Goal: Information Seeking & Learning: Find specific fact

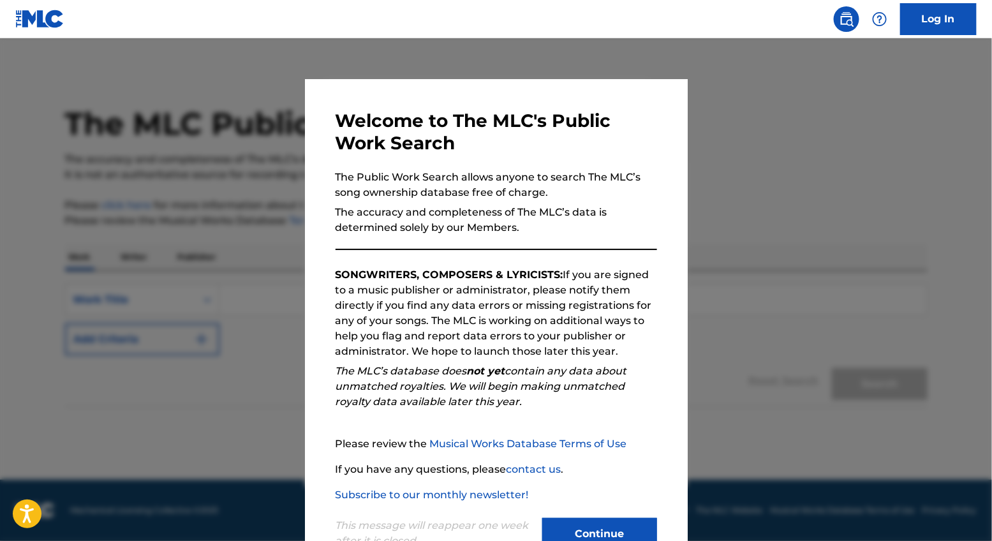
click at [574, 535] on button "Continue" at bounding box center [599, 534] width 115 height 32
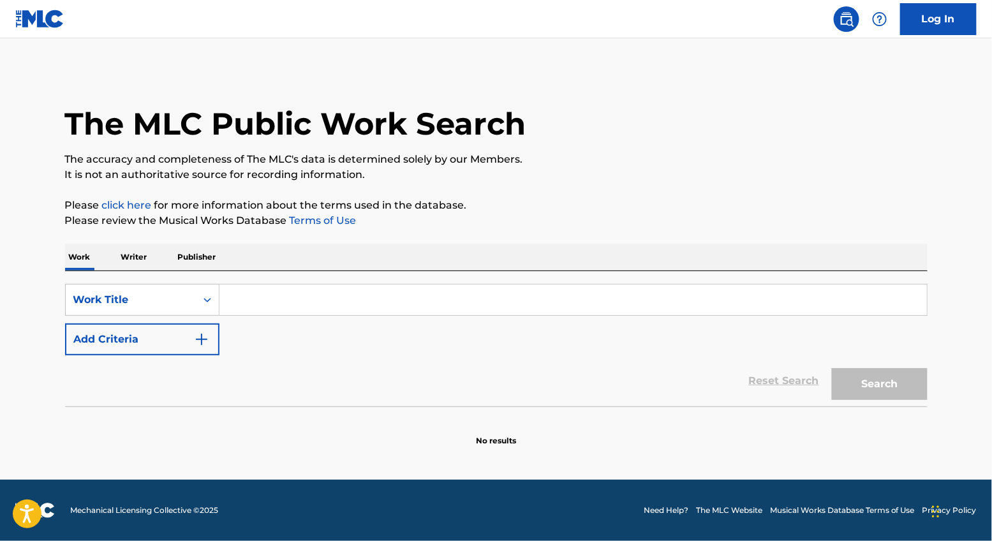
click at [274, 295] on input "Search Form" at bounding box center [574, 300] width 708 height 31
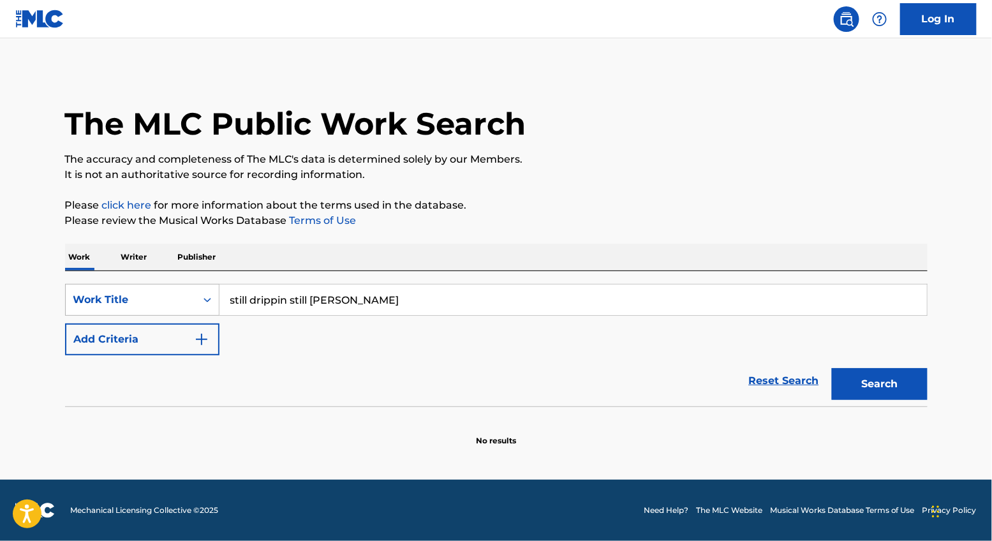
drag, startPoint x: 288, startPoint y: 304, endPoint x: 212, endPoint y: 300, distance: 76.7
click at [212, 300] on div "SearchWithCriteria53bcde72-879c-4ad3-ae2c-0424db91f8c0 Work Title still drippin…" at bounding box center [496, 300] width 863 height 32
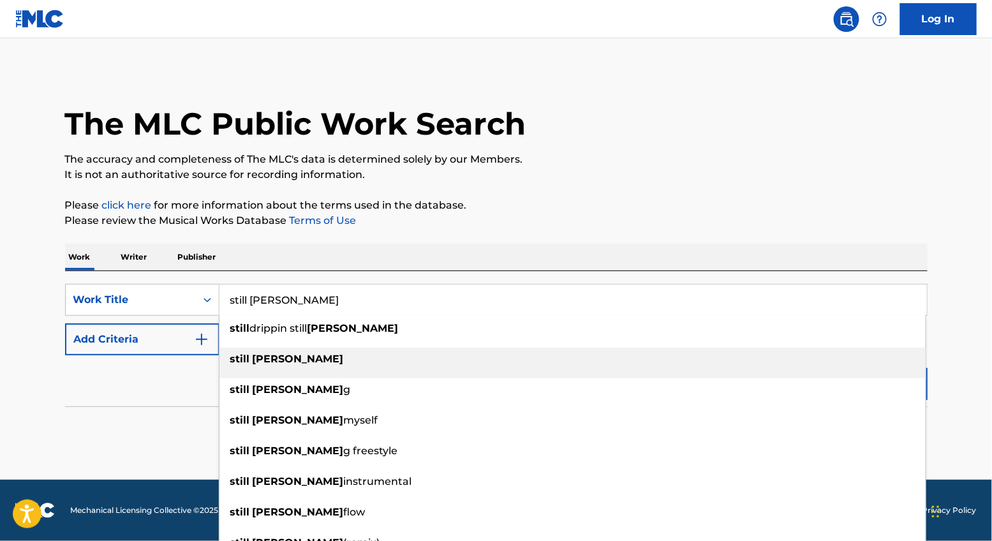
type input "still [PERSON_NAME]"
click at [250, 359] on span "Search Form" at bounding box center [251, 359] width 3 height 12
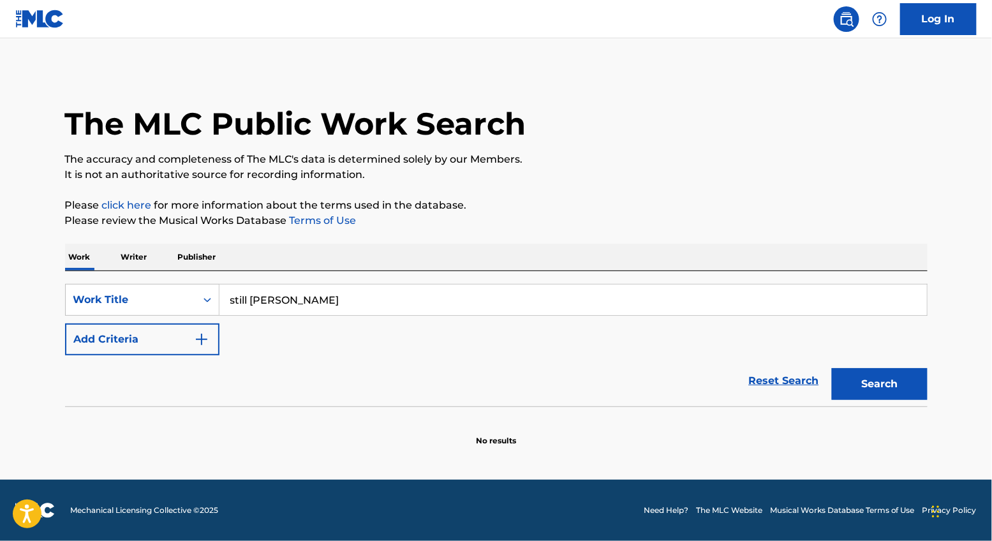
click at [835, 371] on button "Search" at bounding box center [880, 384] width 96 height 32
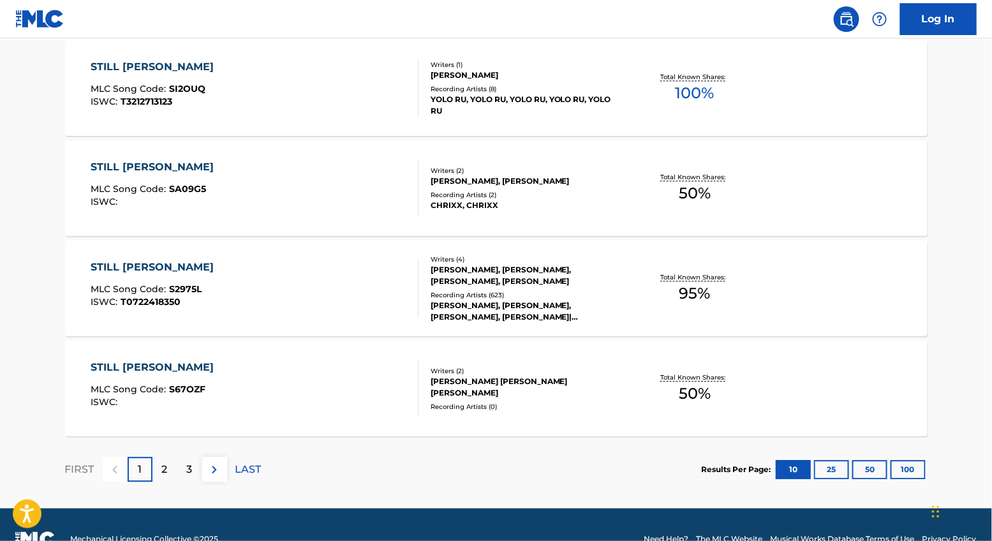
scroll to position [990, 0]
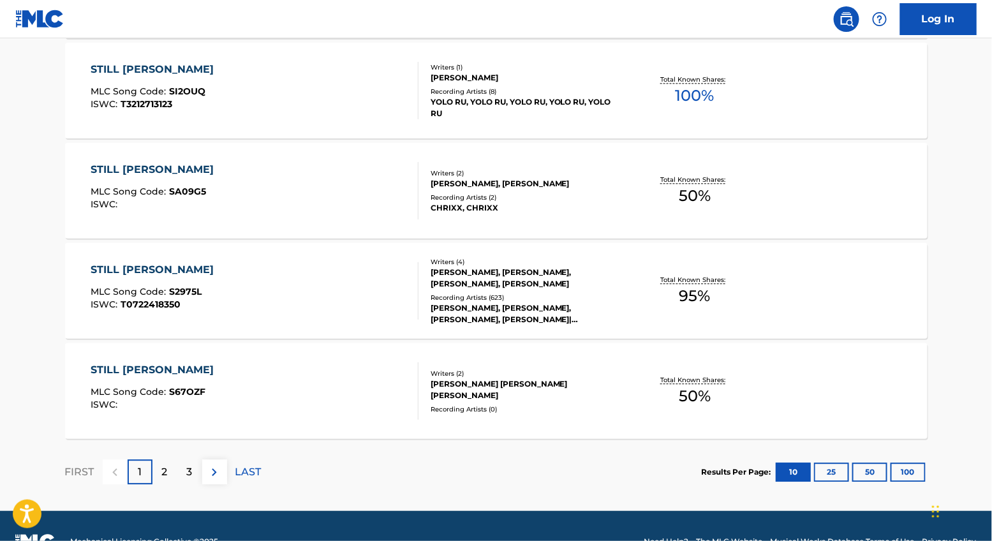
click at [583, 267] on div "[PERSON_NAME], [PERSON_NAME], [PERSON_NAME], [PERSON_NAME]" at bounding box center [527, 278] width 193 height 23
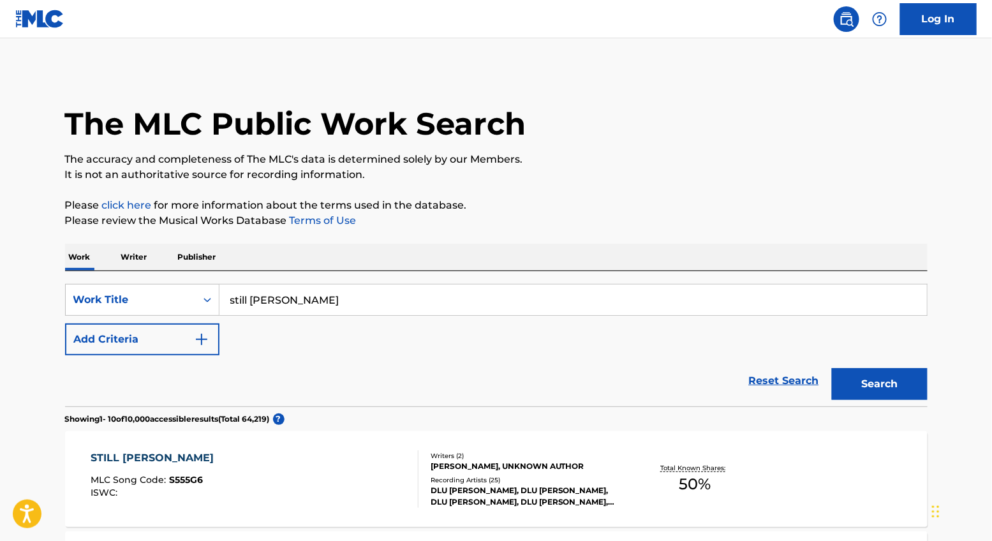
click at [283, 291] on input "still [PERSON_NAME]" at bounding box center [574, 300] width 708 height 31
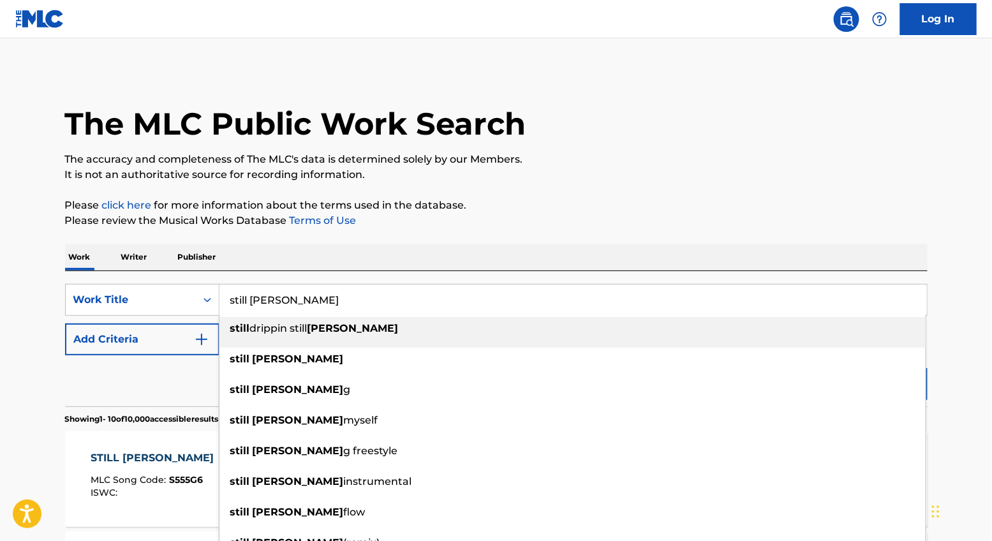
click at [283, 291] on input "still [PERSON_NAME]" at bounding box center [574, 300] width 708 height 31
click at [283, 292] on input "still [PERSON_NAME]" at bounding box center [574, 300] width 708 height 31
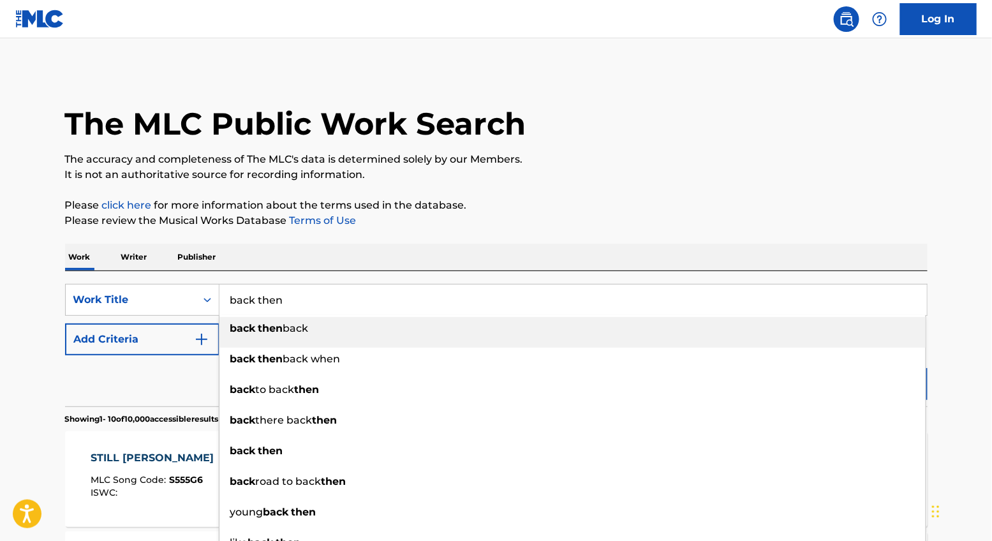
type input "back then"
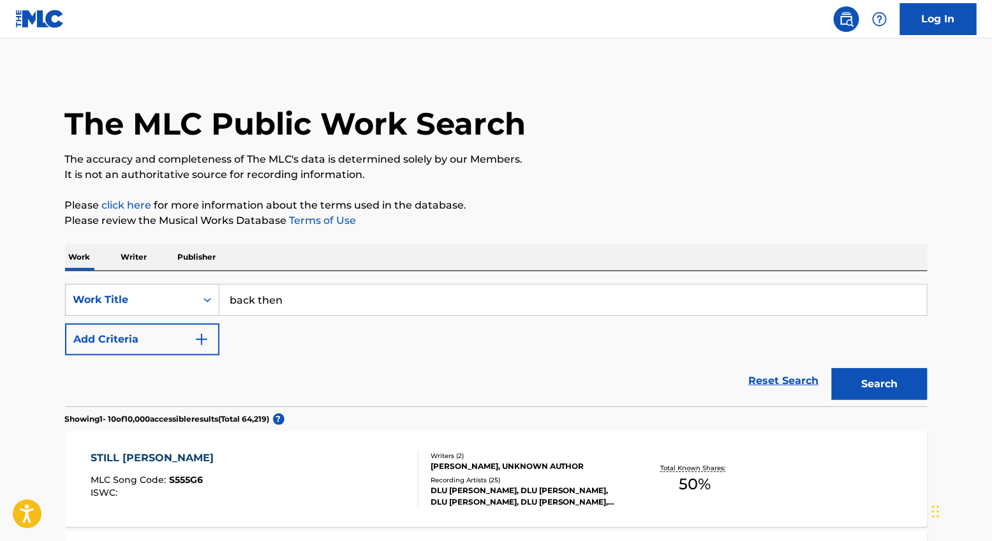
click at [65, 324] on button "Add Criteria" at bounding box center [142, 340] width 154 height 32
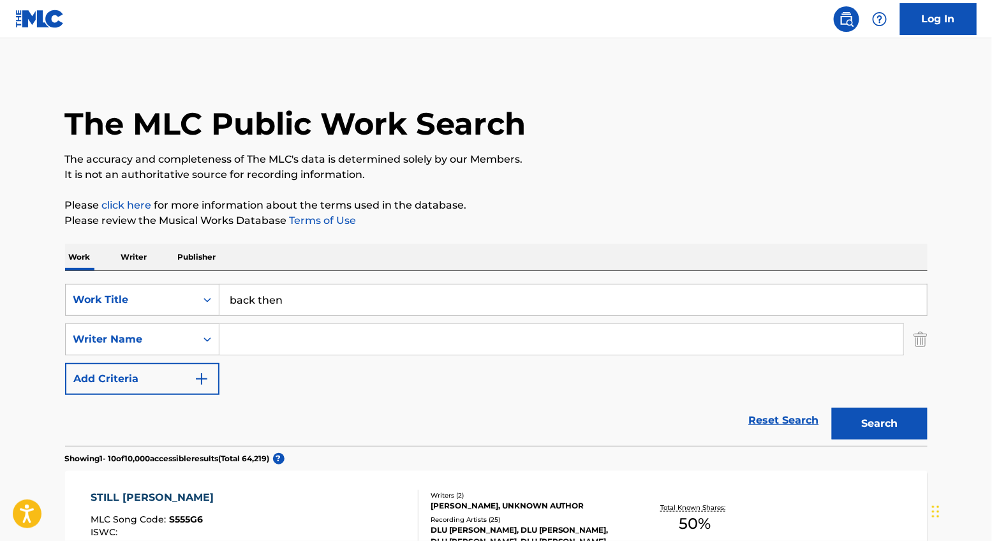
click at [859, 420] on button "Search" at bounding box center [880, 424] width 96 height 32
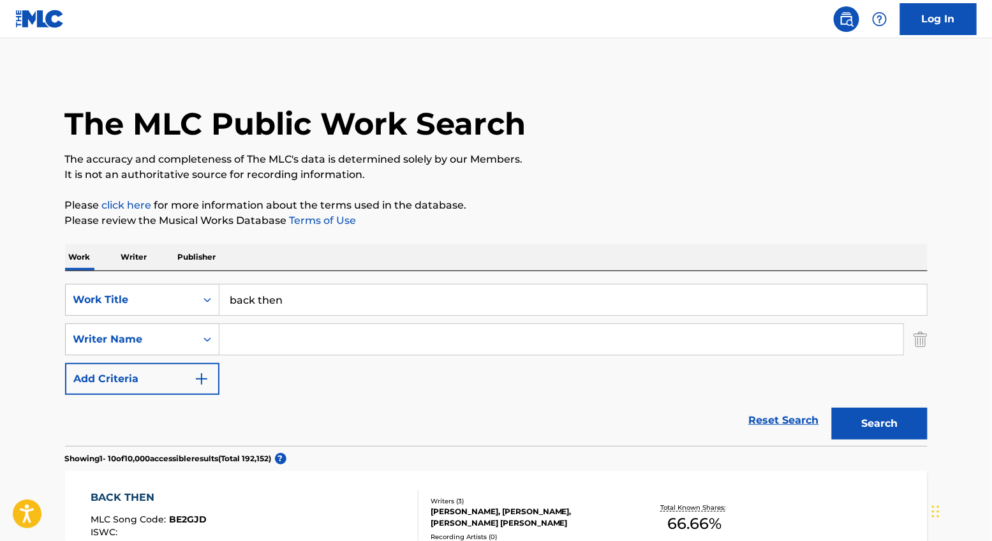
click at [463, 343] on input "Search Form" at bounding box center [562, 339] width 684 height 31
type input "[PERSON_NAME]"
click at [832, 408] on button "Search" at bounding box center [880, 424] width 96 height 32
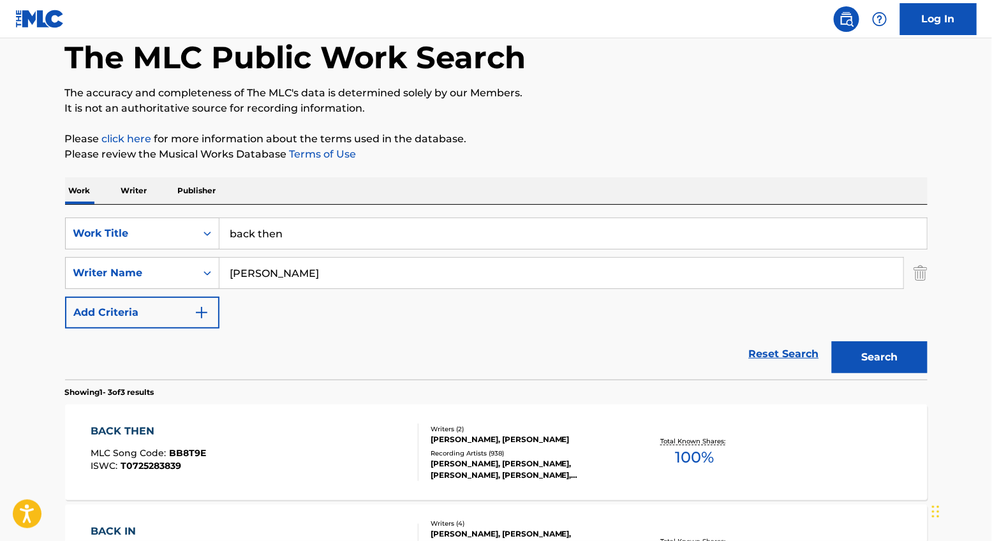
scroll to position [67, 0]
click at [361, 459] on div "BACK THEN MLC Song Code : BB8T9E ISWC : T0725283839" at bounding box center [255, 451] width 328 height 57
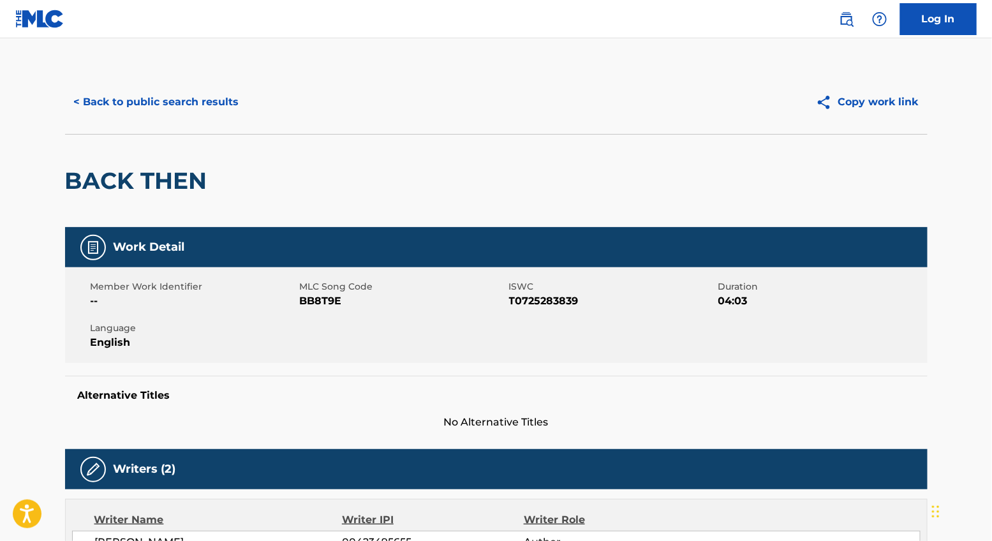
click at [135, 100] on button "< Back to public search results" at bounding box center [156, 102] width 183 height 32
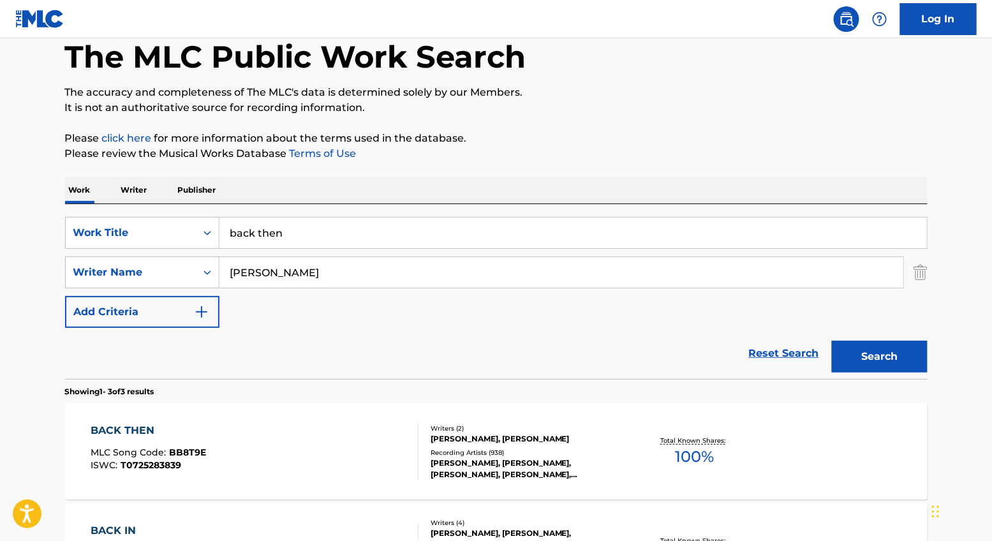
click at [298, 231] on input "back then" at bounding box center [574, 233] width 708 height 31
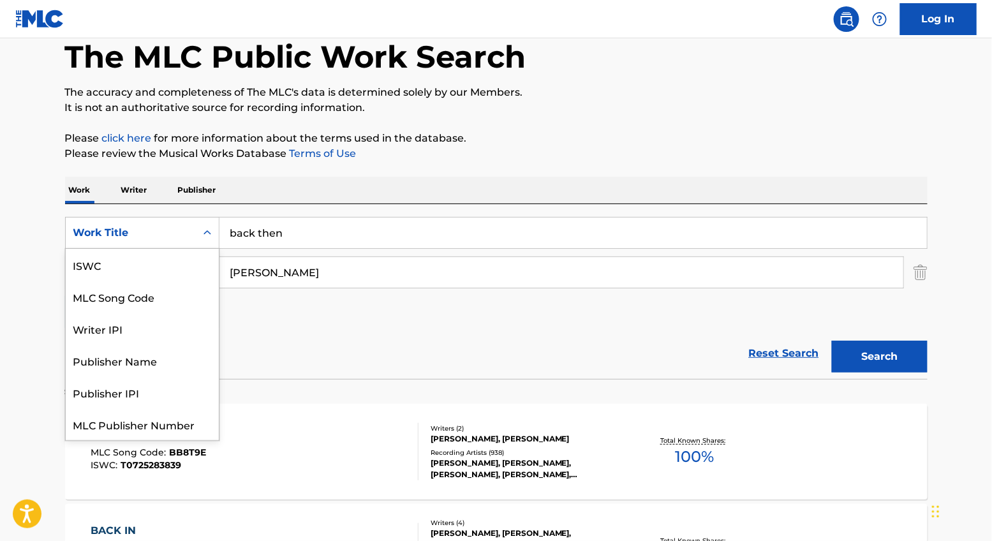
click at [153, 237] on div "Work Title" at bounding box center [130, 232] width 115 height 15
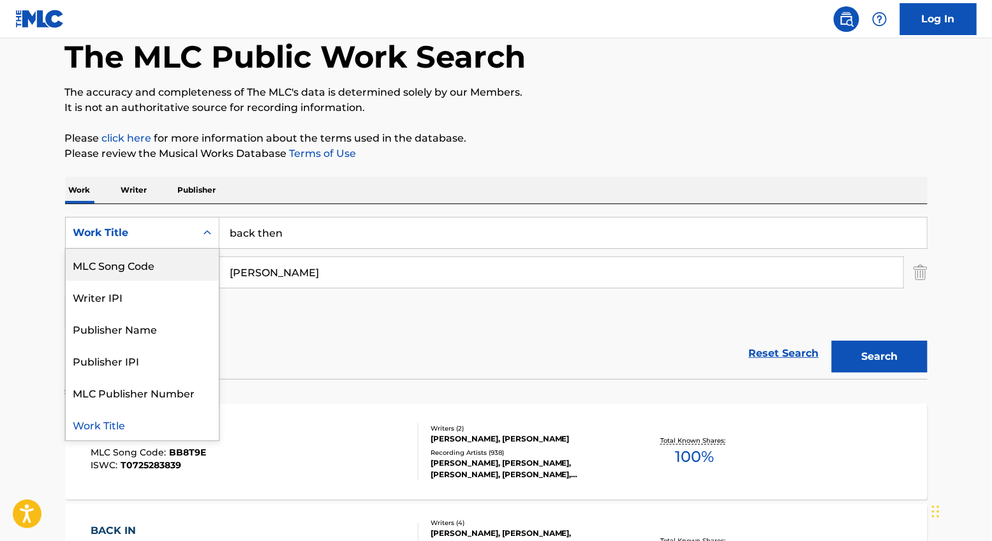
click at [149, 181] on p "Writer" at bounding box center [134, 190] width 34 height 27
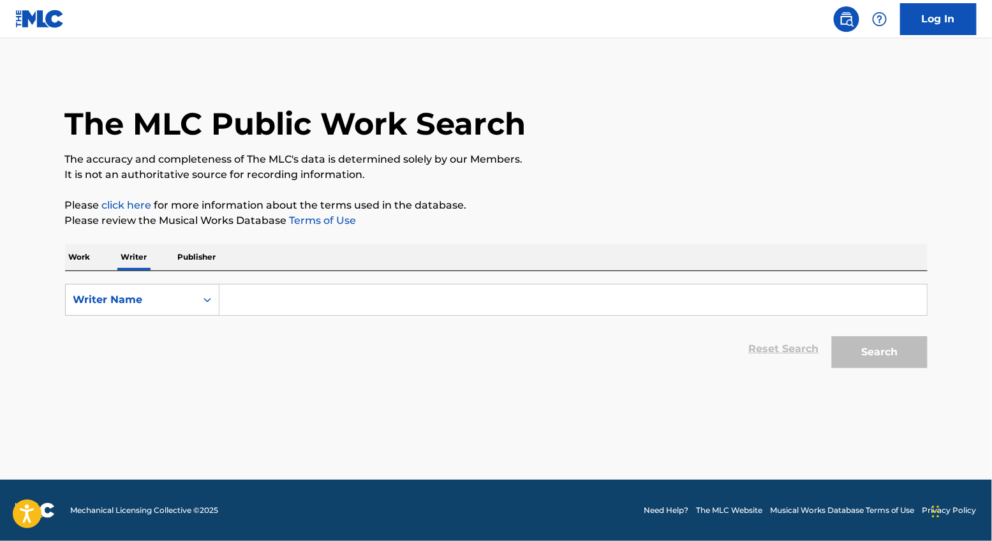
click at [96, 257] on div "Work Writer Publisher" at bounding box center [496, 257] width 863 height 27
click at [89, 260] on p "Work" at bounding box center [79, 257] width 29 height 27
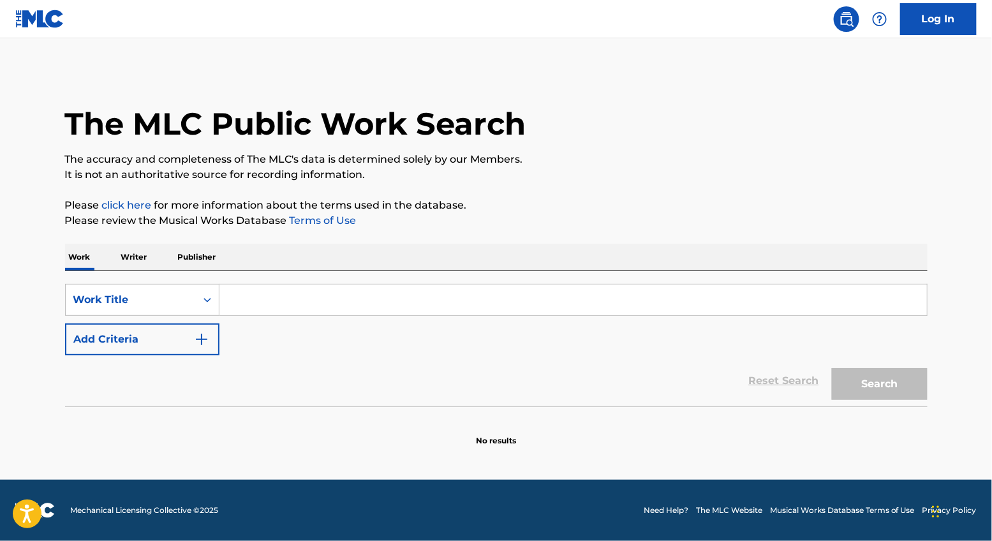
click at [246, 297] on input "Search Form" at bounding box center [574, 300] width 708 height 31
type input "grandma ii"
click at [859, 388] on button "Search" at bounding box center [880, 384] width 96 height 32
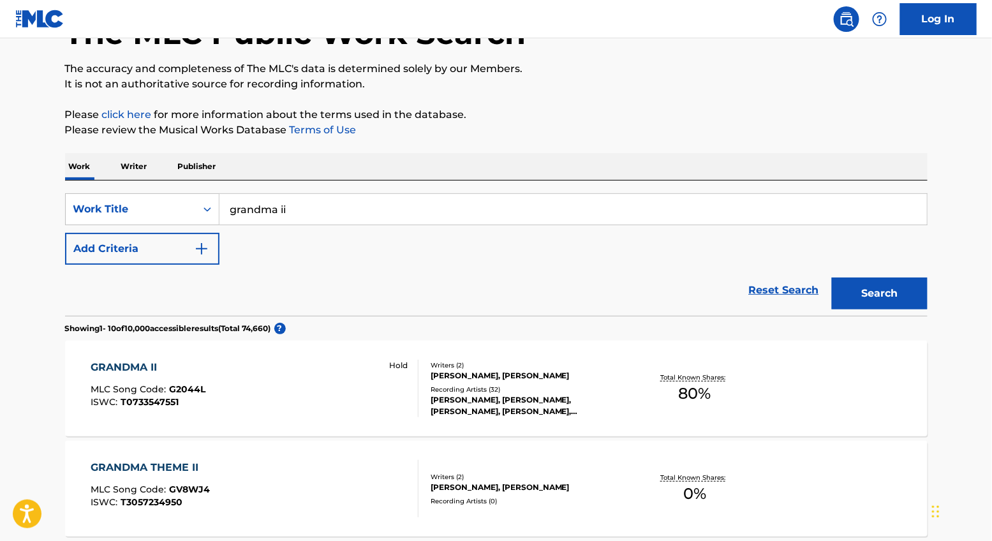
scroll to position [94, 0]
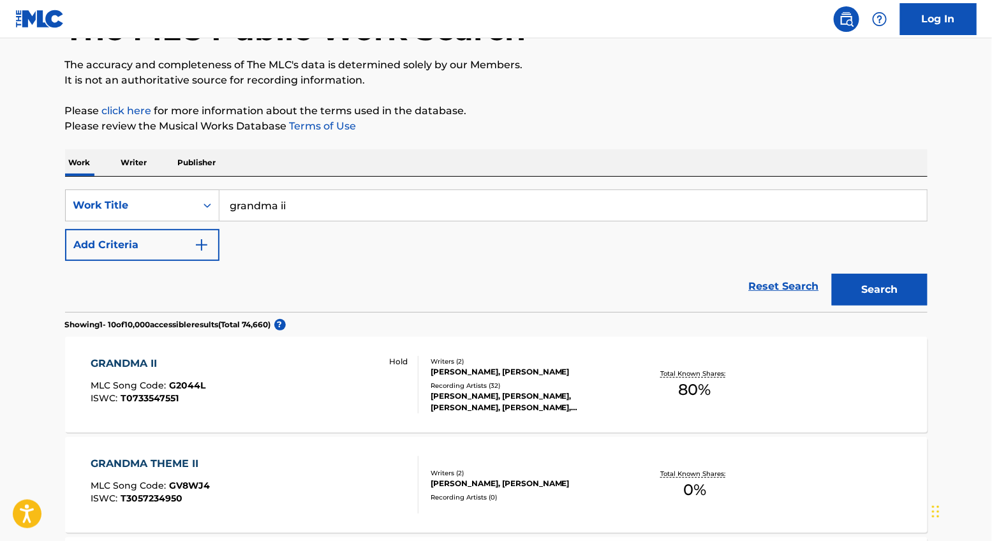
click at [147, 361] on div "GRANDMA II" at bounding box center [148, 363] width 115 height 15
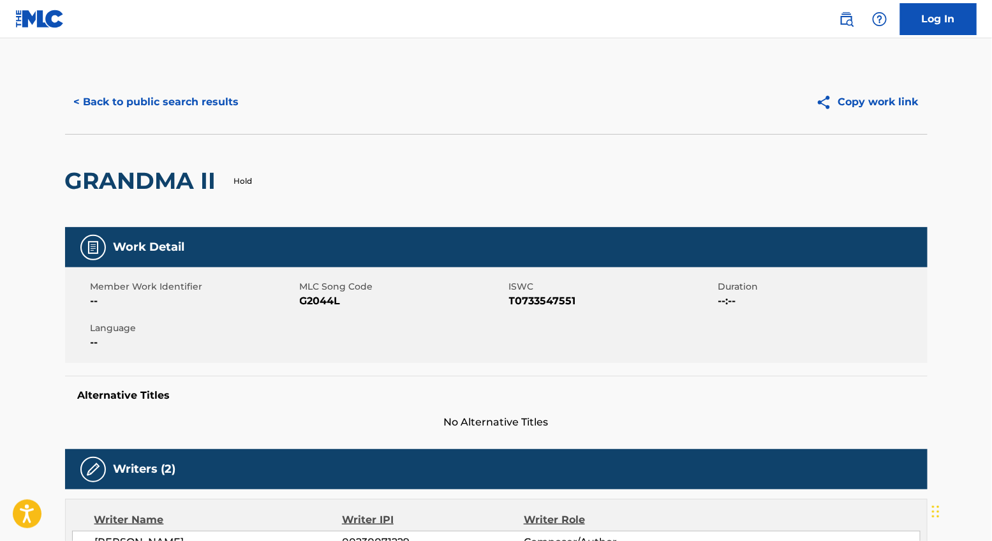
click at [137, 95] on button "< Back to public search results" at bounding box center [156, 102] width 183 height 32
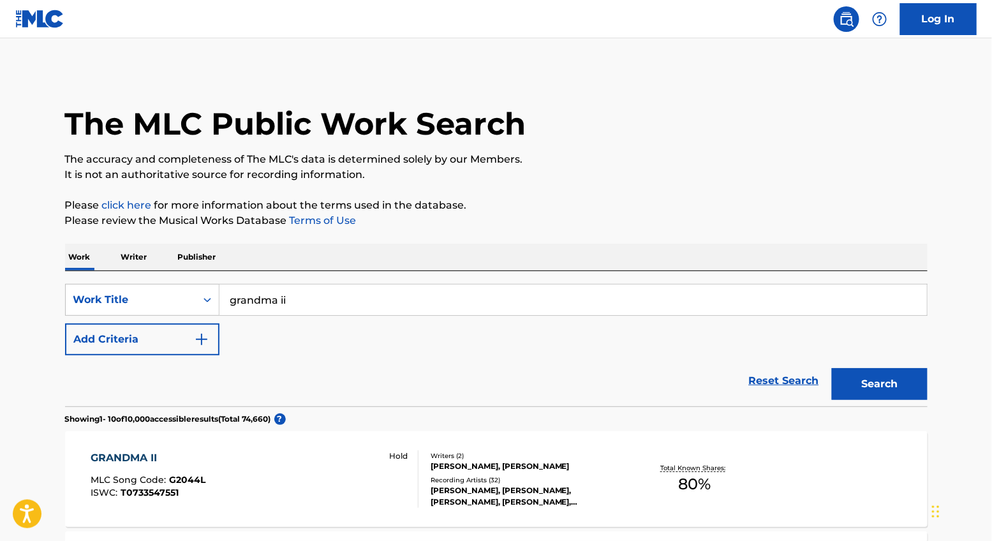
scroll to position [94, 0]
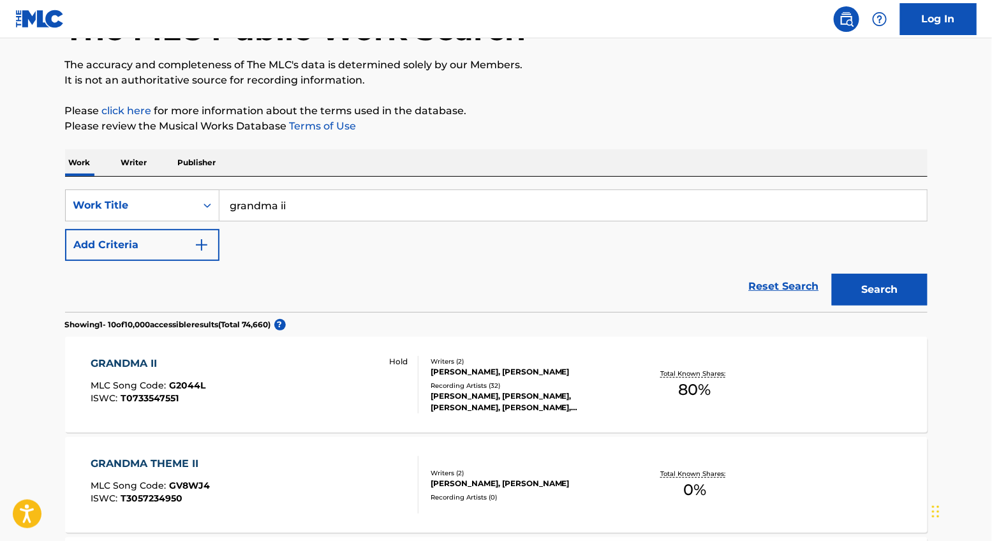
click at [313, 217] on input "grandma ii" at bounding box center [574, 205] width 708 height 31
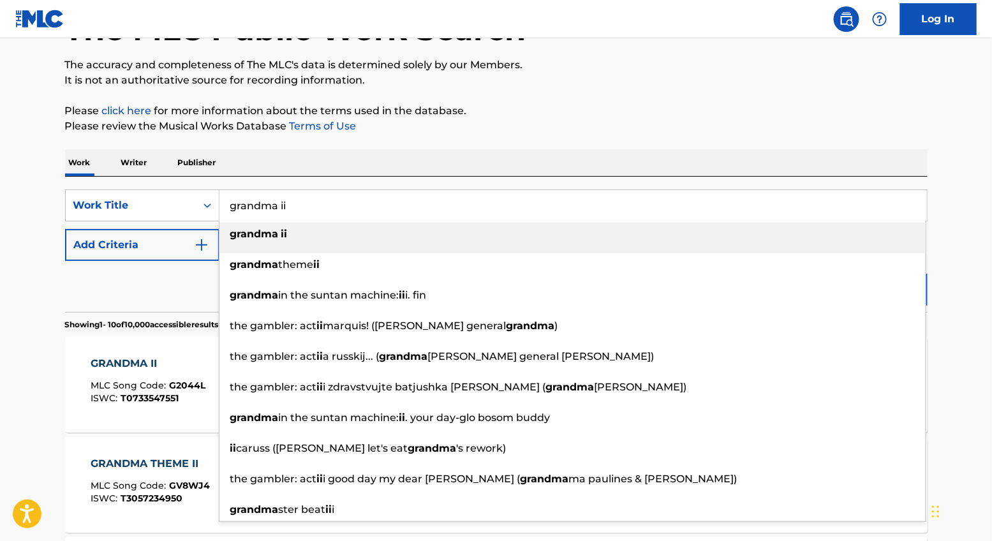
click at [313, 217] on input "grandma ii" at bounding box center [574, 205] width 708 height 31
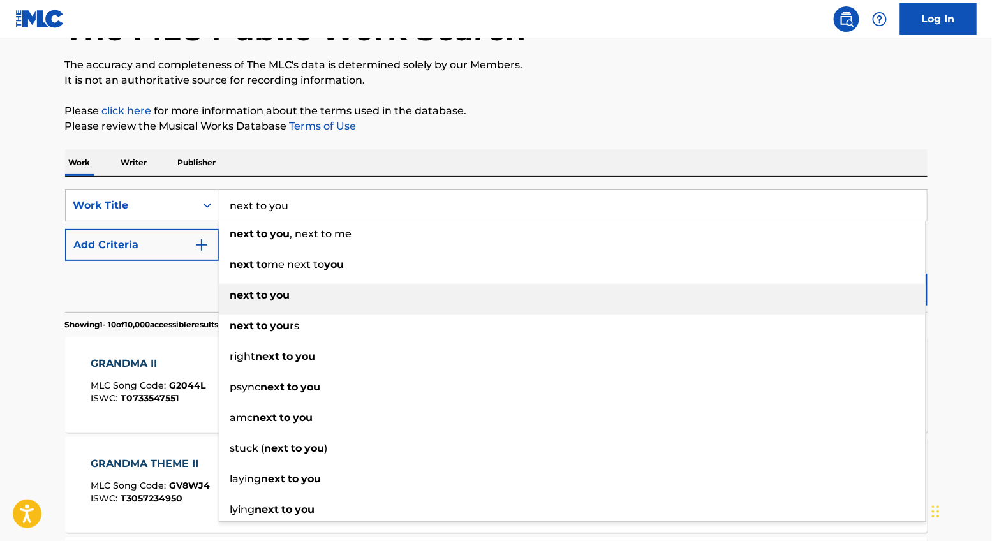
type input "next to you"
click at [294, 295] on div "next to you" at bounding box center [573, 295] width 706 height 23
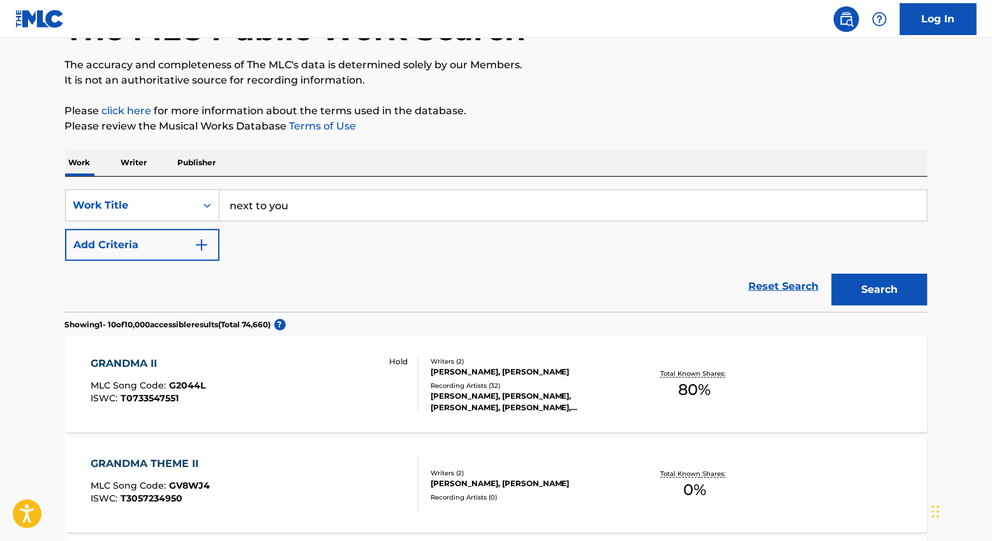
click at [184, 256] on button "Add Criteria" at bounding box center [142, 245] width 154 height 32
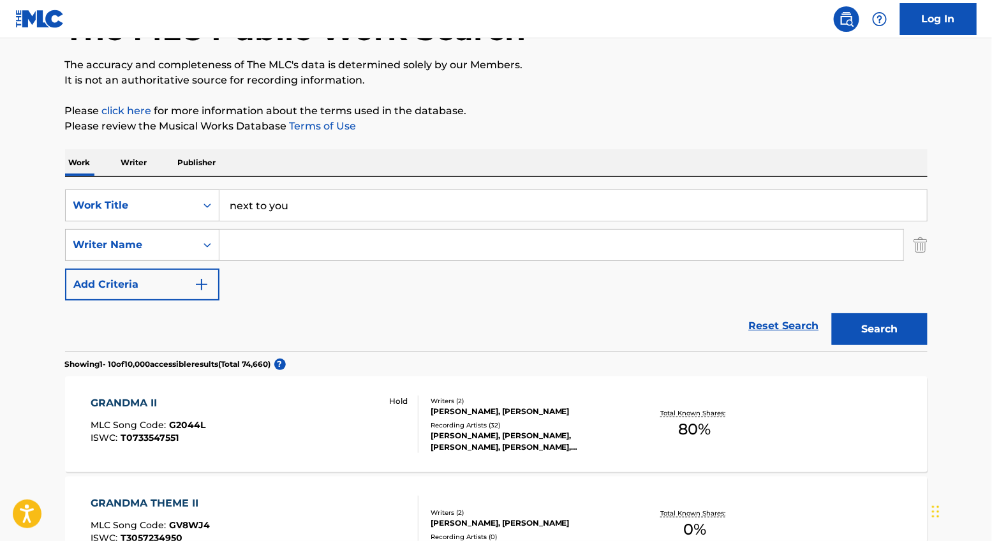
click at [249, 255] on input "Search Form" at bounding box center [562, 245] width 684 height 31
type input "[PERSON_NAME]"
click at [832, 313] on button "Search" at bounding box center [880, 329] width 96 height 32
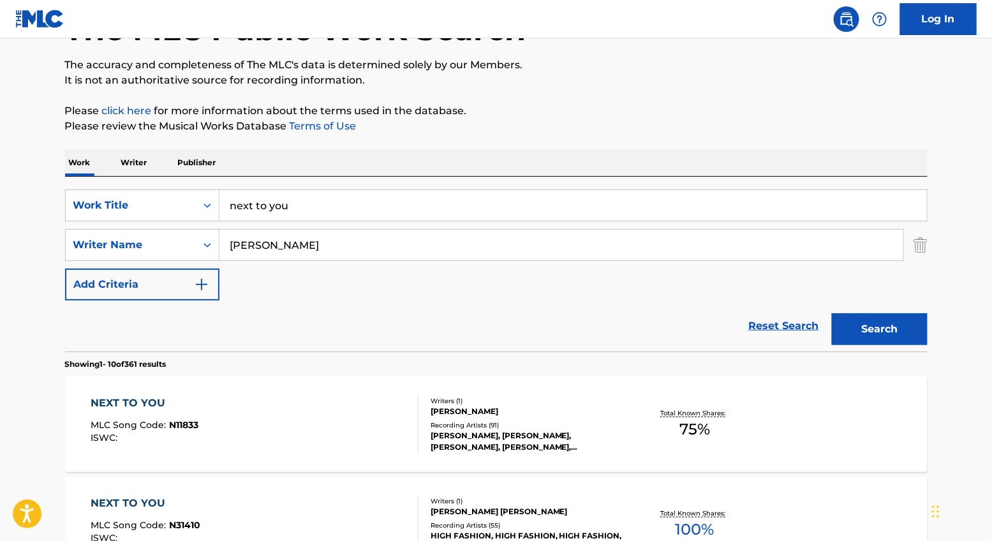
scroll to position [119, 0]
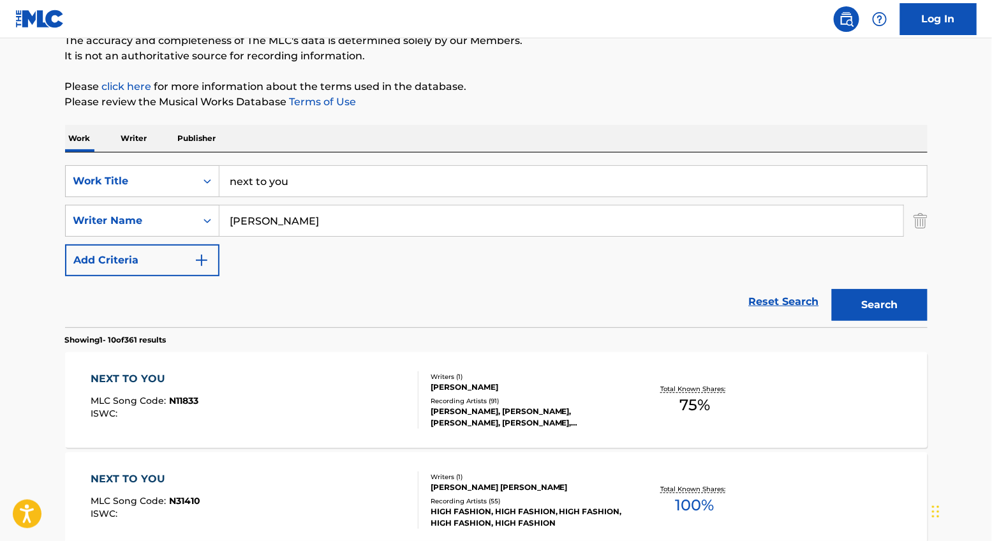
click at [233, 379] on div "NEXT TO YOU MLC Song Code : N11833 ISWC :" at bounding box center [255, 399] width 328 height 57
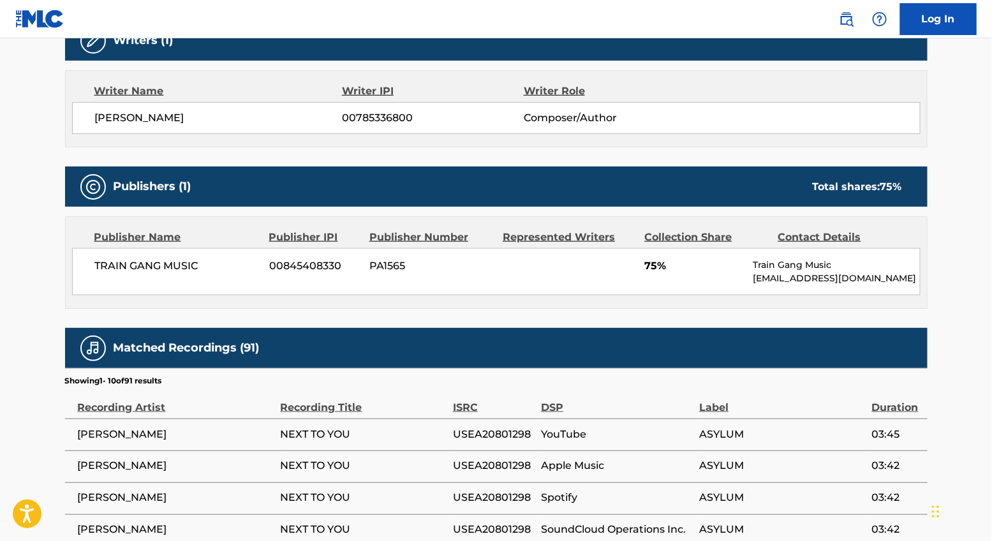
scroll to position [327, 0]
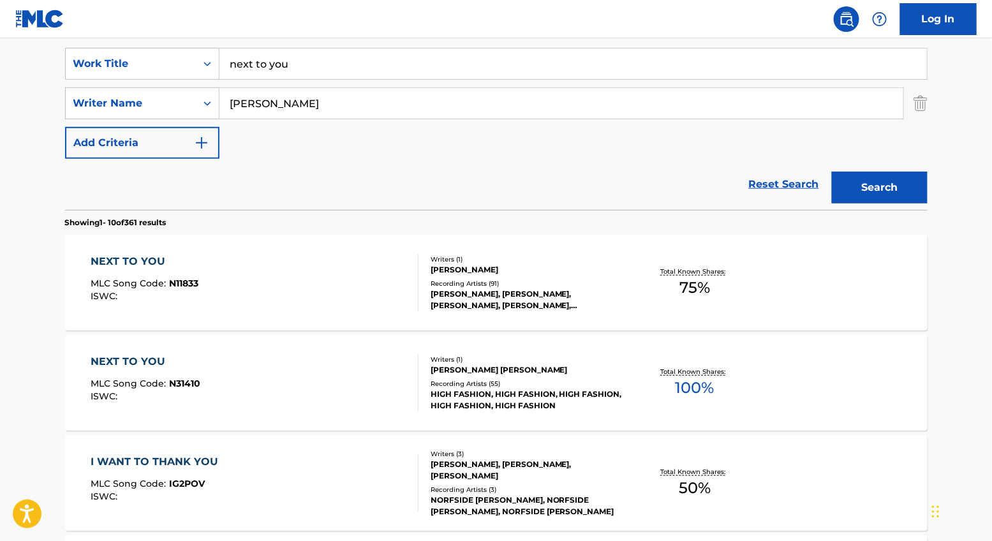
scroll to position [244, 0]
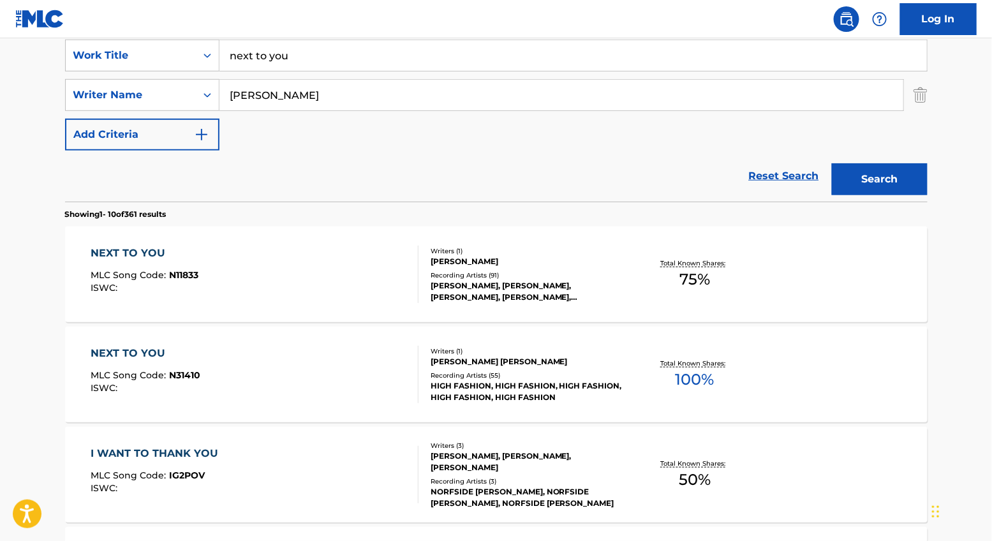
click at [154, 346] on div "NEXT TO YOU" at bounding box center [146, 353] width 110 height 15
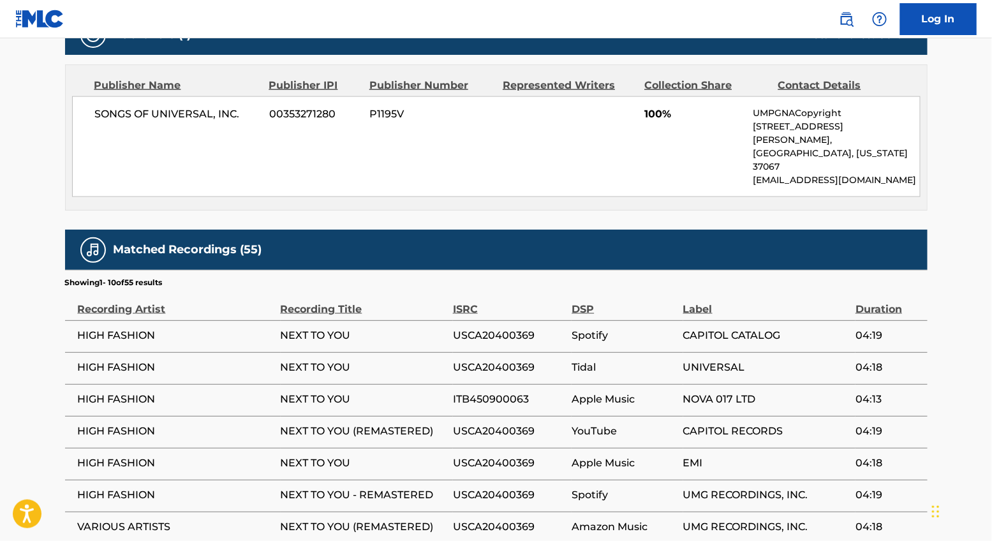
scroll to position [777, 0]
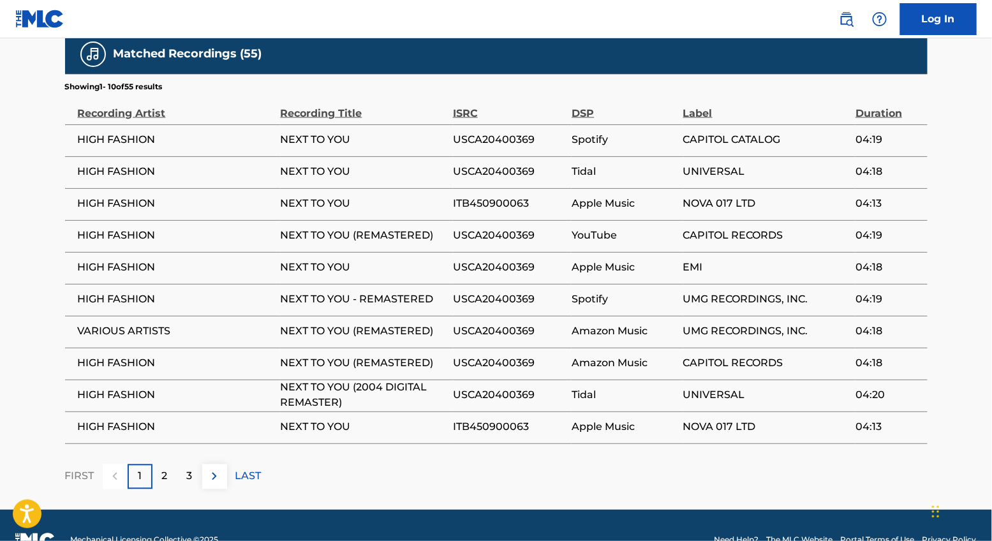
scroll to position [244, 0]
